Goal: Task Accomplishment & Management: Manage account settings

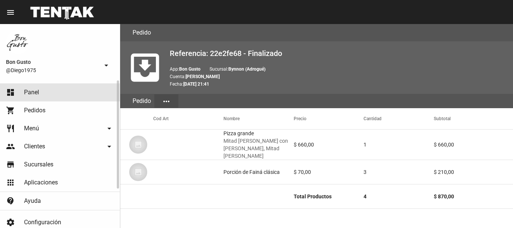
click at [50, 93] on link "dashboard Panel" at bounding box center [60, 92] width 120 height 18
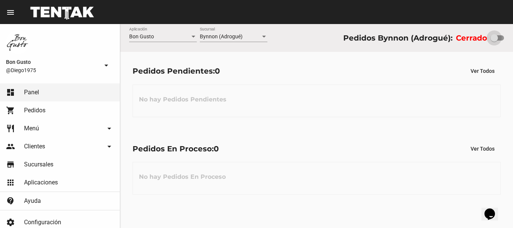
click at [496, 39] on div at bounding box center [494, 38] width 8 height 8
click at [494, 41] on input "checkbox" at bounding box center [494, 41] width 0 height 0
checkbox input "true"
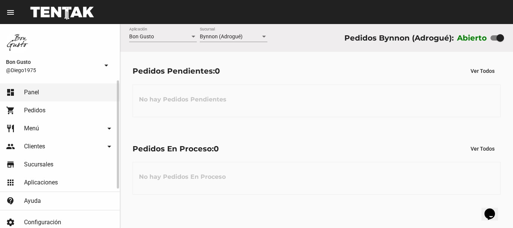
click at [34, 107] on span "Pedidos" at bounding box center [34, 111] width 21 height 8
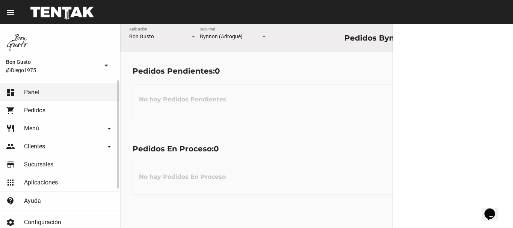
click at [42, 92] on link "dashboard Panel" at bounding box center [60, 92] width 120 height 18
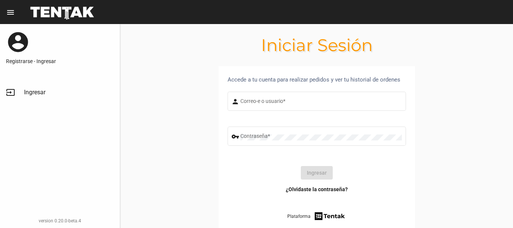
type input "diego1975"
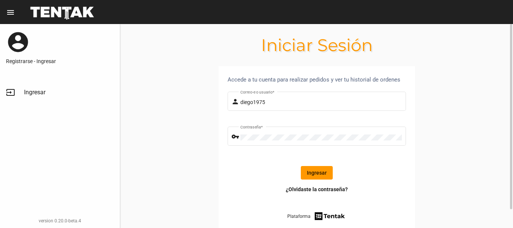
click at [325, 171] on button "Ingresar" at bounding box center [317, 173] width 32 height 14
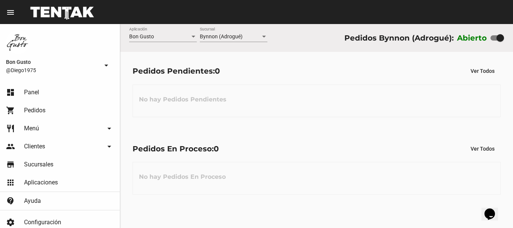
click at [325, 171] on div "No hay Pedidos En Proceso" at bounding box center [317, 178] width 368 height 33
